Goal: Task Accomplishment & Management: Manage account settings

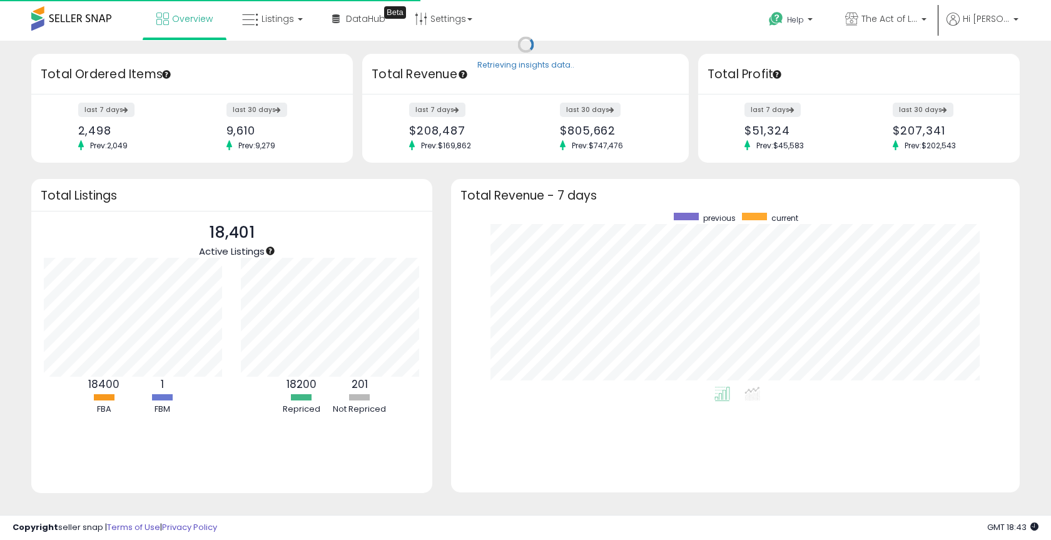
scroll to position [125, 197]
click at [298, 23] on link "Listings" at bounding box center [272, 19] width 79 height 38
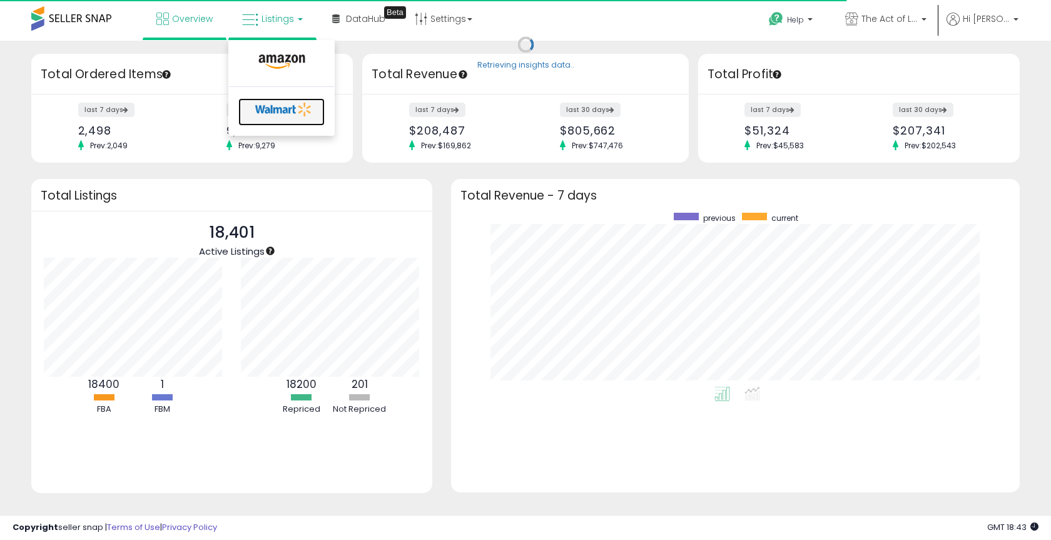
click at [274, 114] on icon at bounding box center [284, 109] width 66 height 19
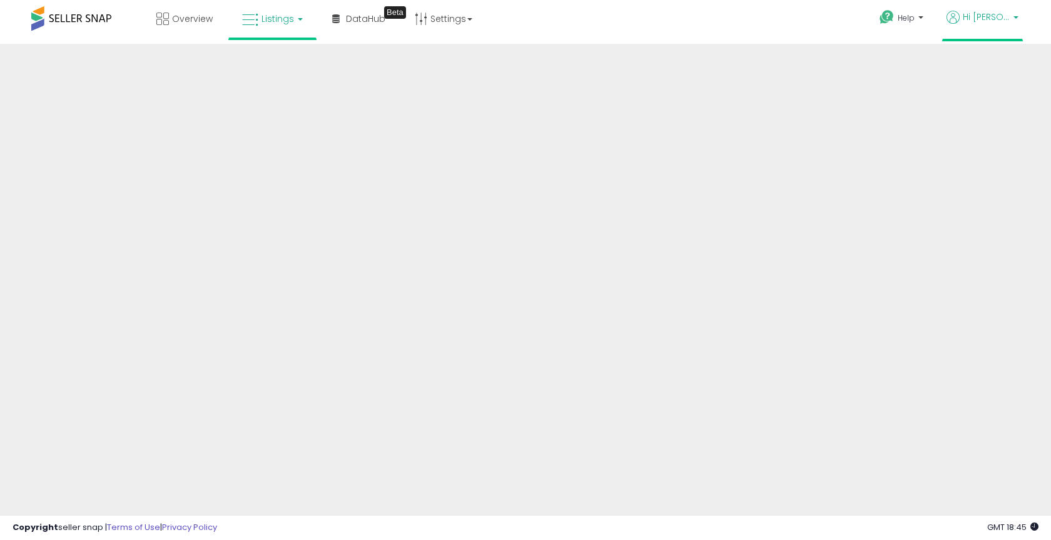
click at [1008, 19] on span "Hi [PERSON_NAME]" at bounding box center [986, 17] width 47 height 13
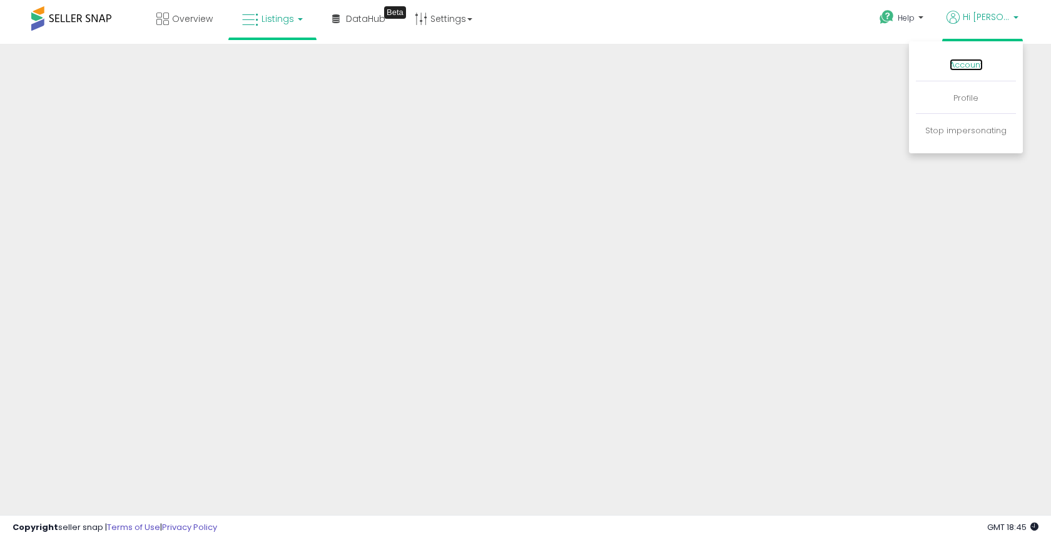
click at [975, 66] on link "Account" at bounding box center [966, 65] width 33 height 12
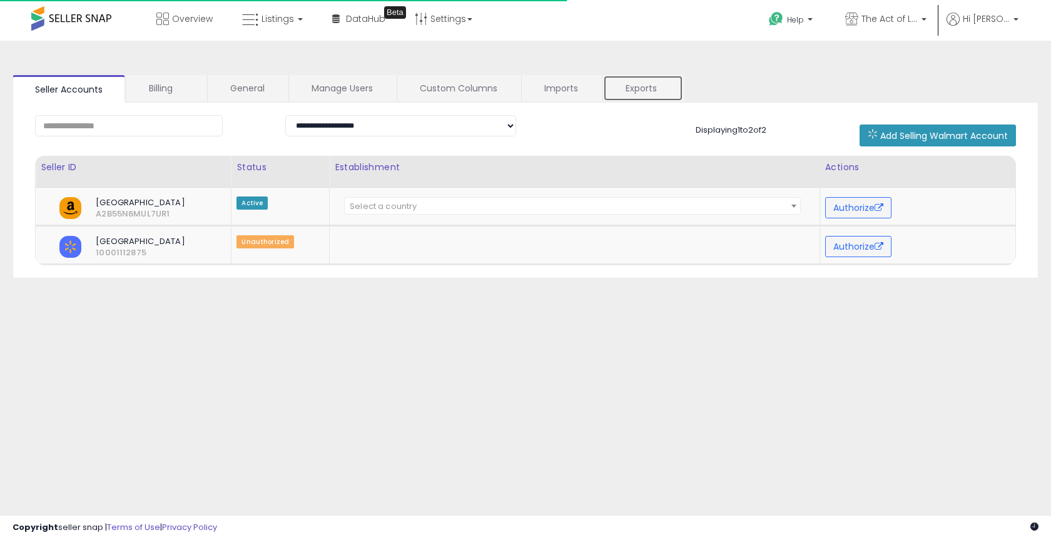
click at [634, 84] on link "Exports" at bounding box center [643, 88] width 80 height 26
